Goal: Task Accomplishment & Management: Use online tool/utility

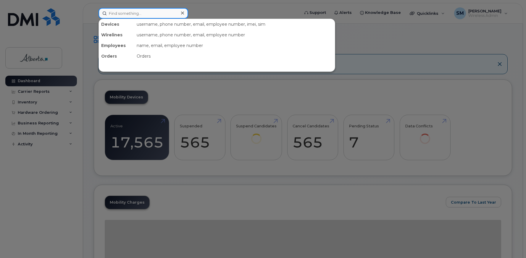
click at [120, 14] on input at bounding box center [144, 13] width 90 height 11
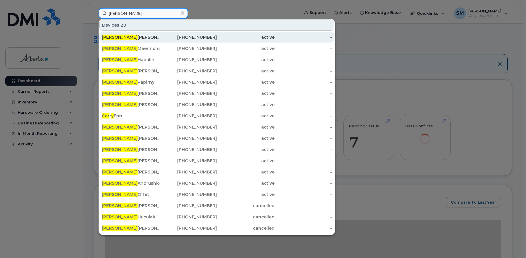
type input "cory"
click at [120, 36] on div "Cory Kuehn" at bounding box center [131, 37] width 58 height 6
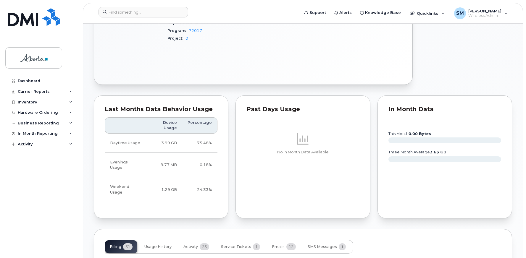
scroll to position [237, 0]
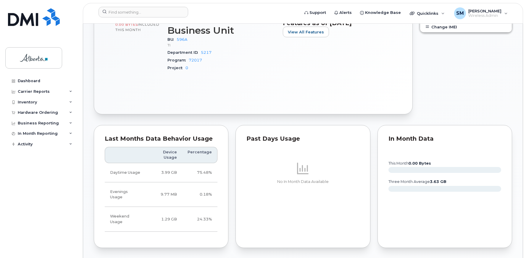
click at [109, 122] on div "Last Months Data Behavior Usage Device Usage Percentage Daytime Usage 3.99 GB 7…" at bounding box center [161, 187] width 142 height 130
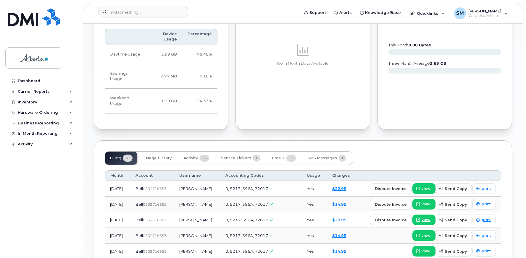
scroll to position [385, 0]
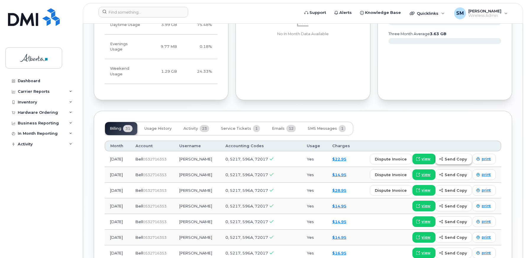
click at [453, 157] on span "send copy" at bounding box center [456, 160] width 22 height 6
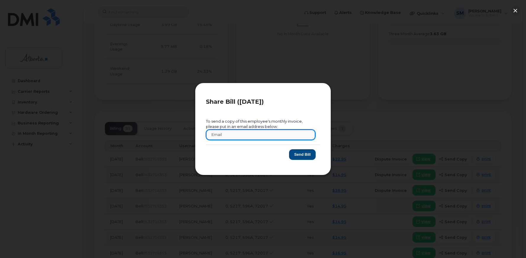
click at [229, 133] on input "text" at bounding box center [261, 135] width 110 height 11
type input "cory.kuehn@gov.ab.ca"
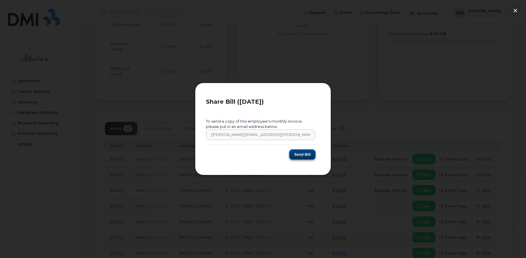
click at [304, 157] on button "Send Bill" at bounding box center [302, 155] width 27 height 11
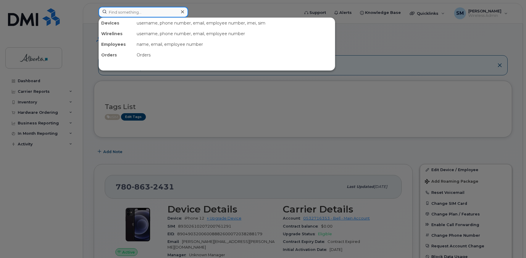
click at [120, 11] on input at bounding box center [144, 12] width 90 height 11
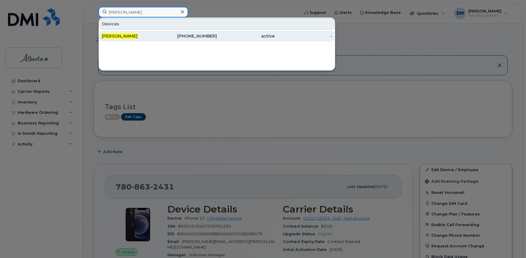
type input "kelvin voo"
click at [116, 36] on span "[PERSON_NAME]" at bounding box center [120, 35] width 36 height 5
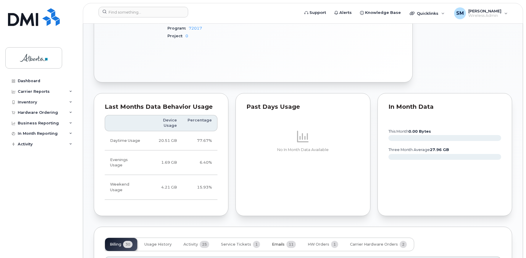
scroll to position [385, 0]
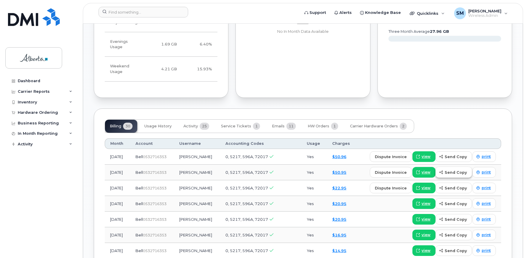
click at [455, 170] on span "send copy" at bounding box center [456, 173] width 22 height 6
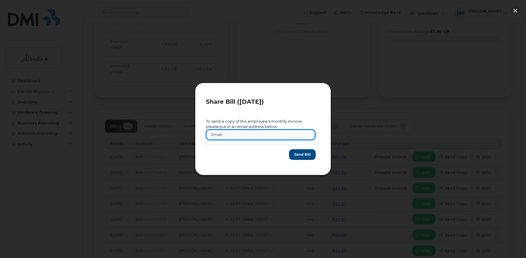
click at [226, 134] on input "text" at bounding box center [261, 135] width 110 height 11
type input "[PERSON_NAME][EMAIL_ADDRESS][DOMAIN_NAME]"
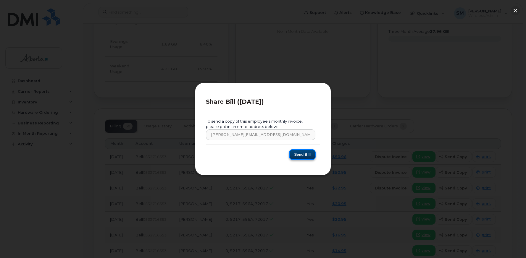
click at [306, 154] on button "Send Bill" at bounding box center [302, 155] width 27 height 11
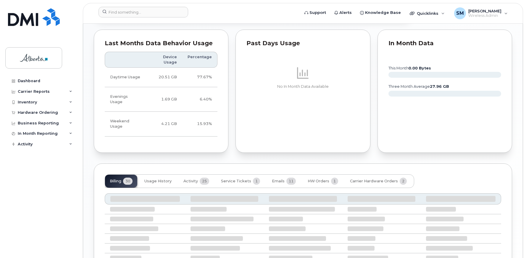
scroll to position [385, 0]
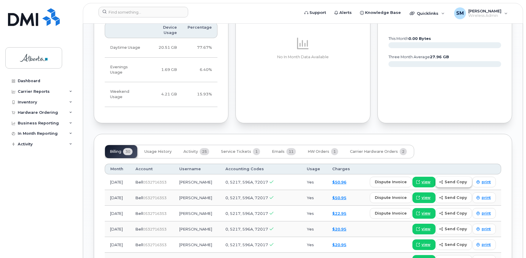
click at [454, 179] on span "send copy" at bounding box center [456, 182] width 22 height 6
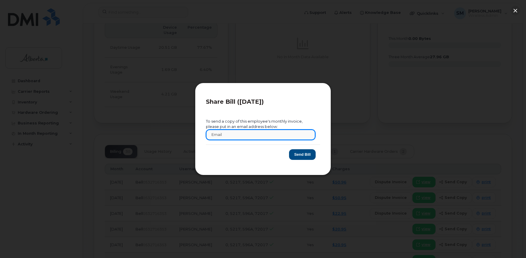
click at [224, 137] on input "text" at bounding box center [261, 135] width 110 height 11
type input "kelvin.voo@gov.ab.ca"
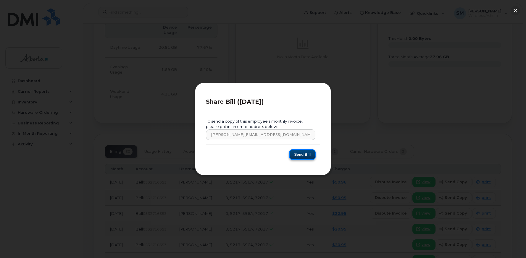
click at [303, 155] on button "Send Bill" at bounding box center [302, 155] width 27 height 11
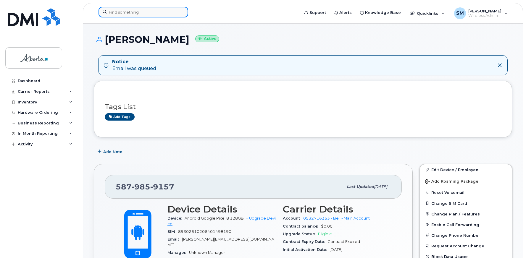
click at [114, 10] on input at bounding box center [144, 12] width 90 height 11
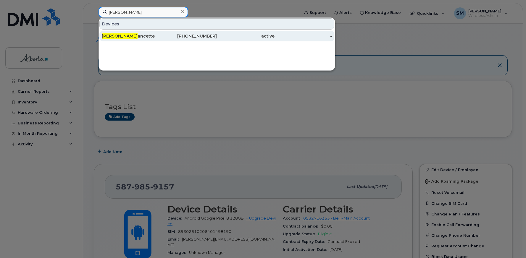
type input "[PERSON_NAME]"
click at [112, 31] on div "[PERSON_NAME] ancette" at bounding box center [131, 36] width 58 height 11
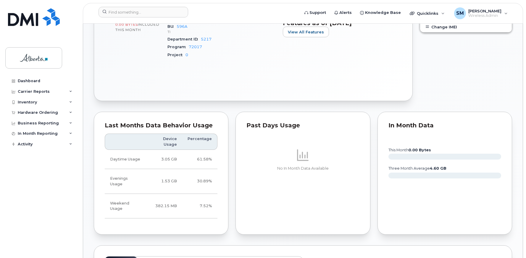
scroll to position [355, 0]
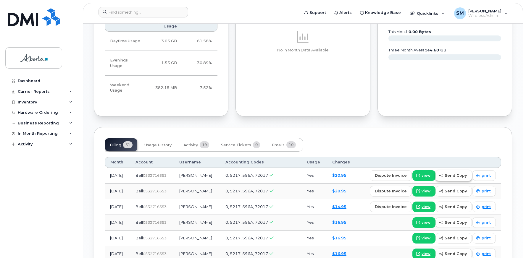
click at [454, 173] on span "send copy" at bounding box center [456, 176] width 22 height 6
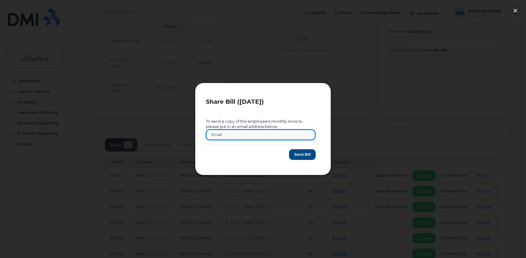
click at [242, 134] on input "text" at bounding box center [261, 135] width 110 height 11
type input "luc.lalancette@gov.ab.ca"
click at [303, 152] on button "Send Bill" at bounding box center [302, 155] width 27 height 11
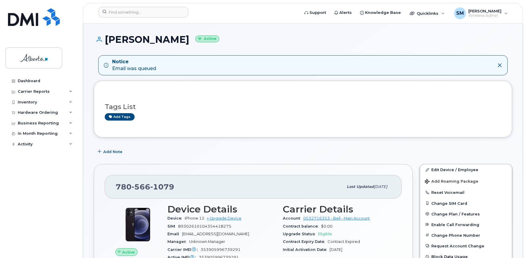
scroll to position [178, 0]
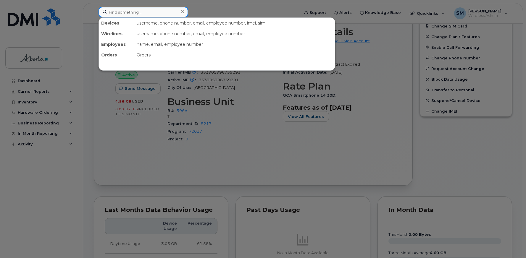
click at [124, 12] on input at bounding box center [144, 12] width 90 height 11
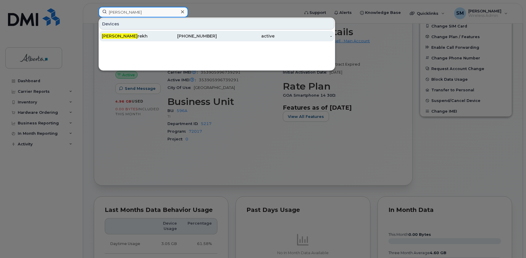
type input "[PERSON_NAME]"
click at [122, 35] on div "[PERSON_NAME] Pa [PERSON_NAME]" at bounding box center [131, 36] width 58 height 6
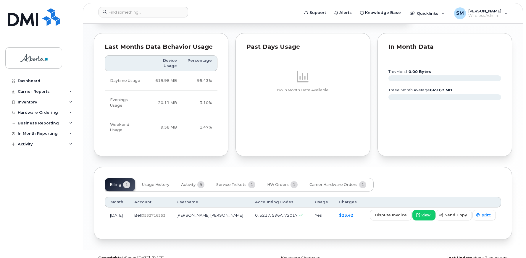
scroll to position [206, 0]
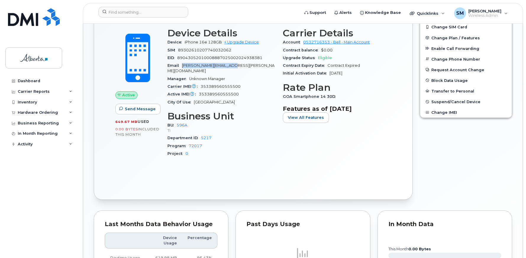
drag, startPoint x: 235, startPoint y: 65, endPoint x: 184, endPoint y: 65, distance: 50.6
click at [184, 65] on div "Email [PERSON_NAME][EMAIL_ADDRESS][PERSON_NAME][DOMAIN_NAME]" at bounding box center [222, 68] width 108 height 13
copy span "[PERSON_NAME][EMAIL_ADDRESS][PERSON_NAME][DOMAIN_NAME]"
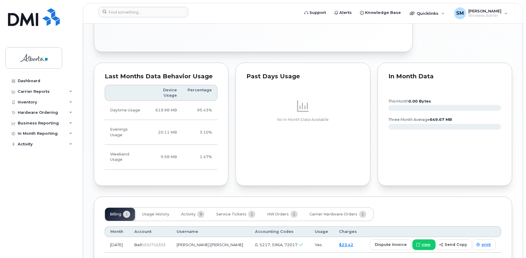
scroll to position [384, 0]
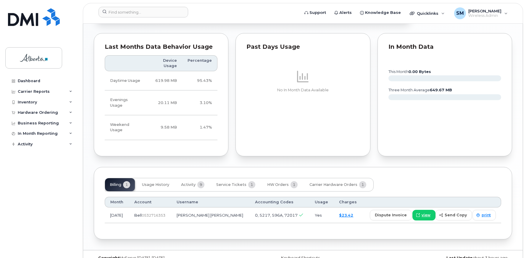
click at [61, 181] on div "Dashboard Carrier Reports Monthly Billing Roaming Reports Suspended Devices Sus…" at bounding box center [41, 163] width 73 height 174
click at [458, 213] on span "send copy" at bounding box center [456, 216] width 22 height 6
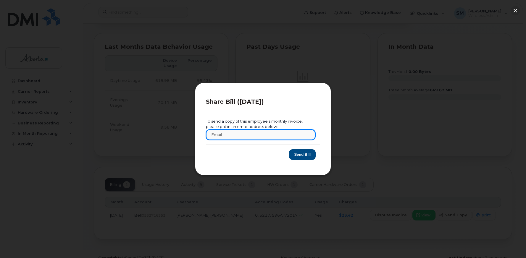
click at [236, 131] on input "text" at bounding box center [261, 135] width 110 height 11
click at [234, 132] on input "text" at bounding box center [261, 135] width 110 height 11
click at [229, 135] on input "text" at bounding box center [261, 135] width 110 height 11
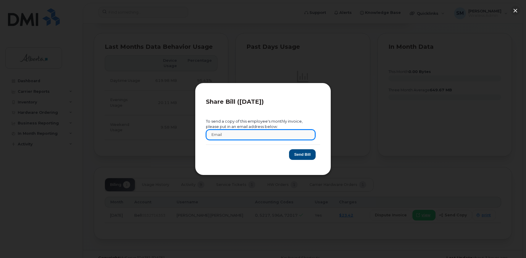
click at [225, 135] on input "text" at bounding box center [261, 135] width 110 height 11
paste input "nilsen.parekh@gov.ab.ca"
type input "nilsen.parekh@gov.ab.ca"
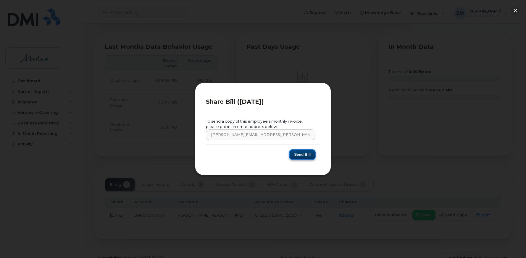
click at [302, 153] on button "Send Bill" at bounding box center [302, 155] width 27 height 11
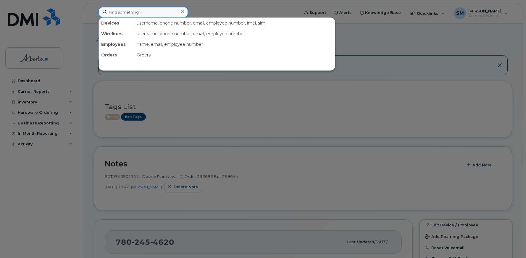
click at [117, 12] on input at bounding box center [144, 12] width 90 height 11
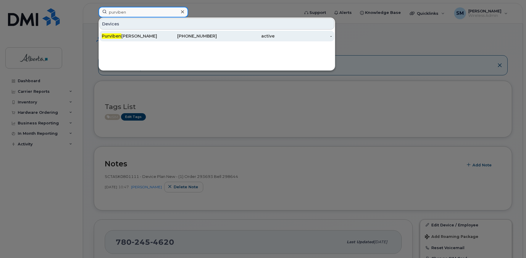
type input "purviben"
click at [126, 35] on div "[PERSON_NAME]" at bounding box center [131, 36] width 58 height 6
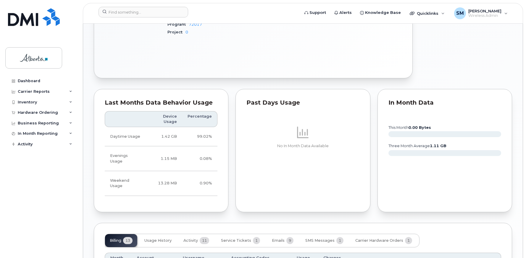
scroll to position [474, 0]
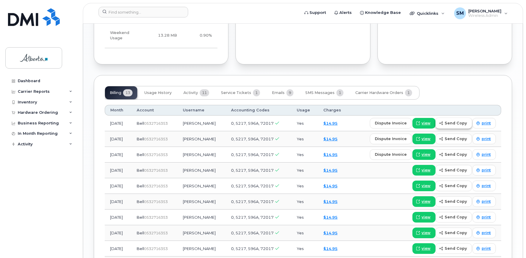
click at [457, 120] on span "send copy" at bounding box center [456, 123] width 22 height 6
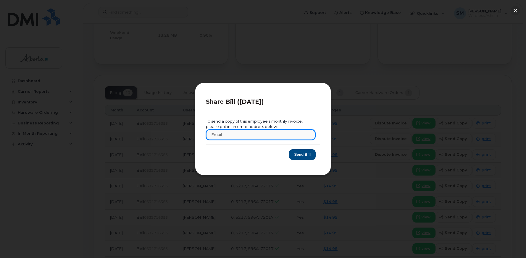
click at [254, 133] on input "text" at bounding box center [261, 135] width 110 height 11
paste input "purviben.pandya@gov.ab.ca"
type input "purviben.pandya@gov.ab.ca"
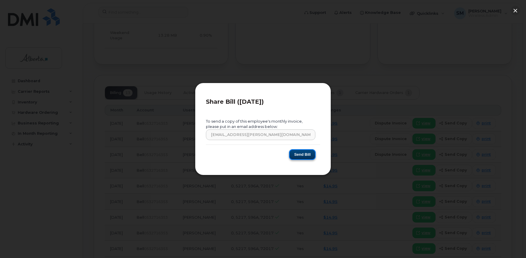
click at [303, 152] on button "Send Bill" at bounding box center [302, 155] width 27 height 11
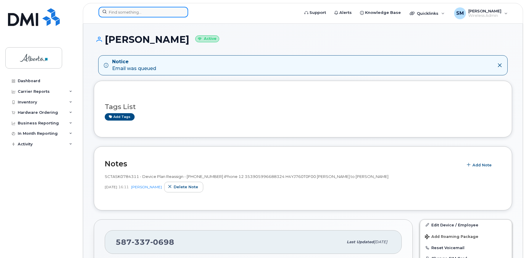
click at [109, 14] on input at bounding box center [144, 12] width 90 height 11
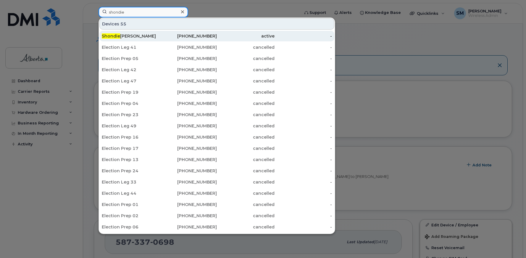
type input "shondie"
click at [123, 34] on div "[PERSON_NAME]" at bounding box center [131, 36] width 58 height 6
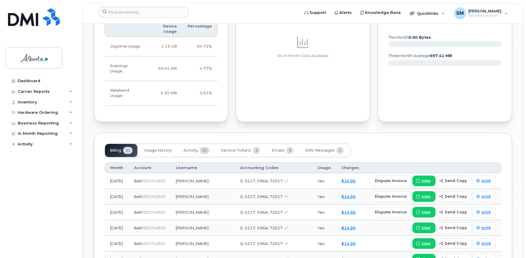
scroll to position [435, 0]
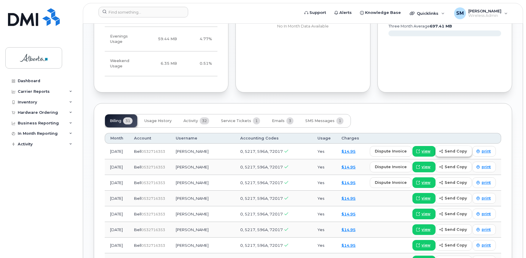
click at [457, 149] on span "send copy" at bounding box center [456, 152] width 22 height 6
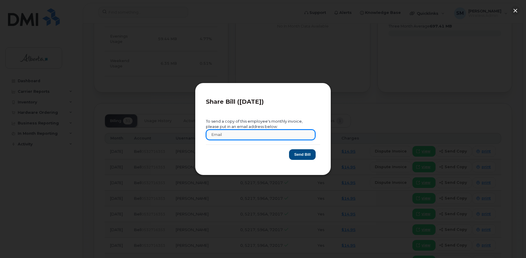
click at [236, 134] on input "text" at bounding box center [261, 135] width 110 height 11
type input "shondie.munro@shaw.ca"
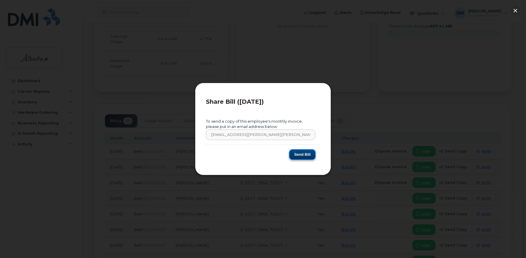
click at [301, 154] on button "Send Bill" at bounding box center [302, 155] width 27 height 11
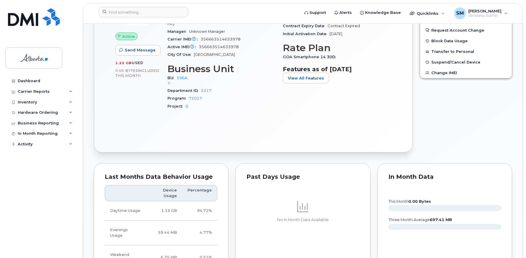
scroll to position [414, 0]
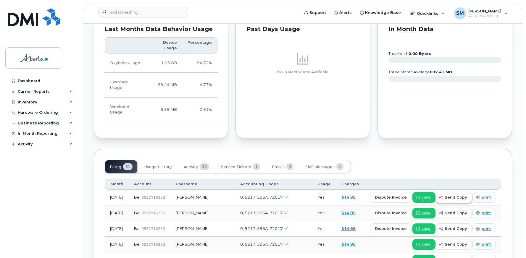
click at [454, 195] on span "send copy" at bounding box center [456, 198] width 22 height 6
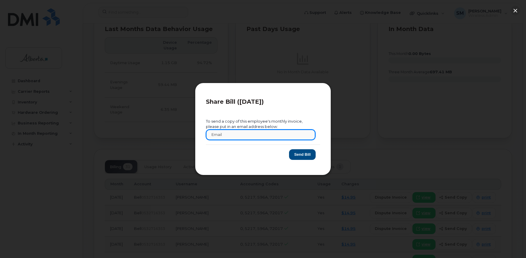
click at [242, 135] on input "text" at bounding box center [261, 135] width 110 height 11
type input "[EMAIL_ADDRESS][PERSON_NAME][DOMAIN_NAME]"
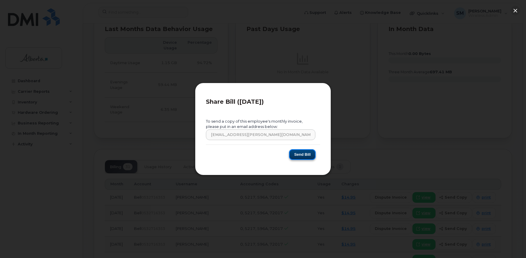
click at [302, 152] on button "Send Bill" at bounding box center [302, 155] width 27 height 11
